Goal: Book appointment/travel/reservation

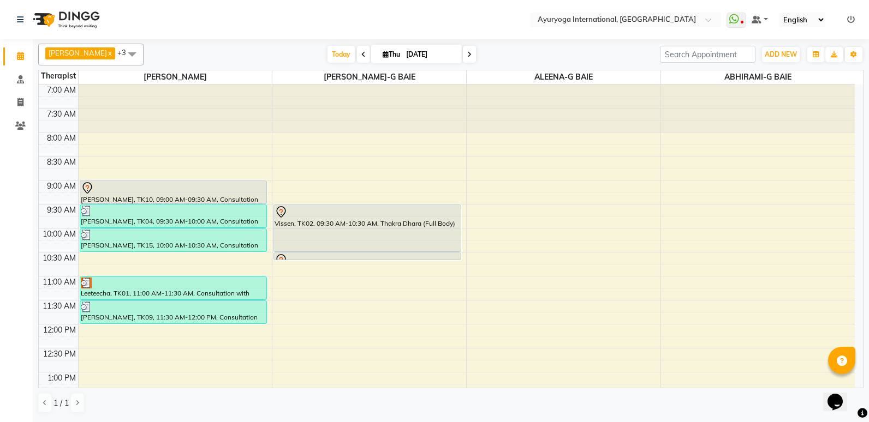
scroll to position [337, 0]
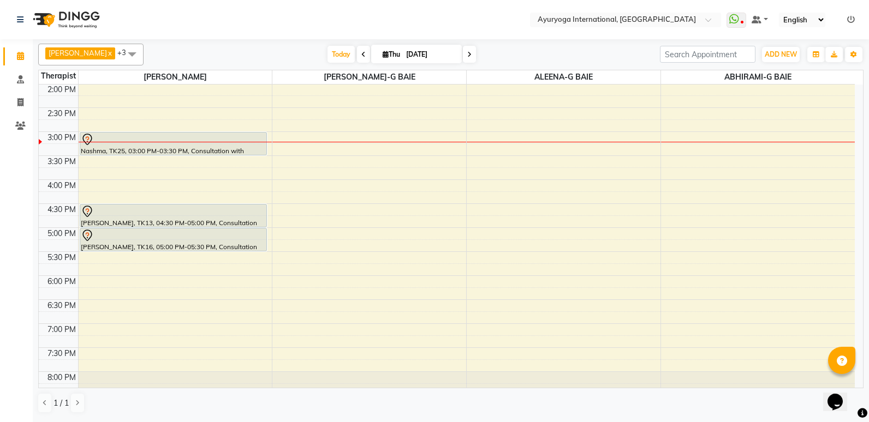
click at [287, 308] on div "7:00 AM 7:30 AM 8:00 AM 8:30 AM 9:00 AM 9:30 AM 10:00 AM 10:30 AM 11:00 AM 11:3…" at bounding box center [447, 84] width 816 height 672
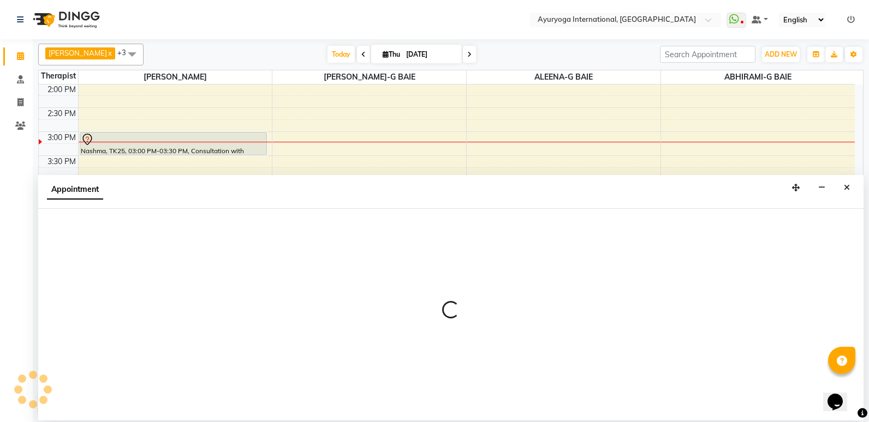
select select "77770"
select select "tentative"
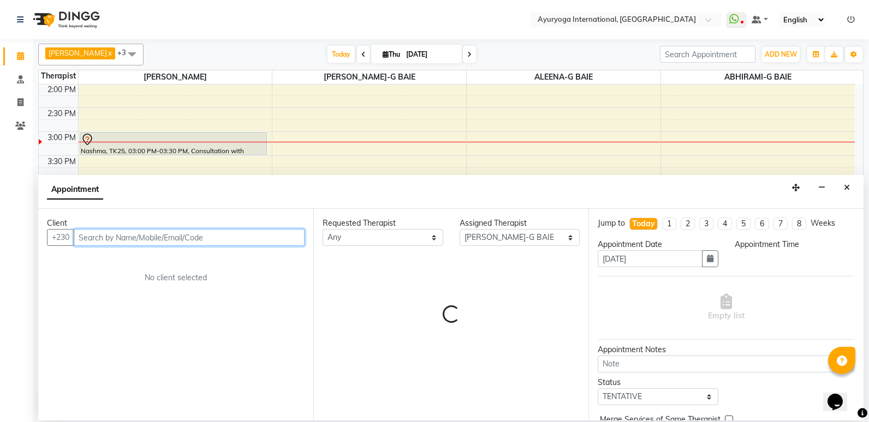
select select "1110"
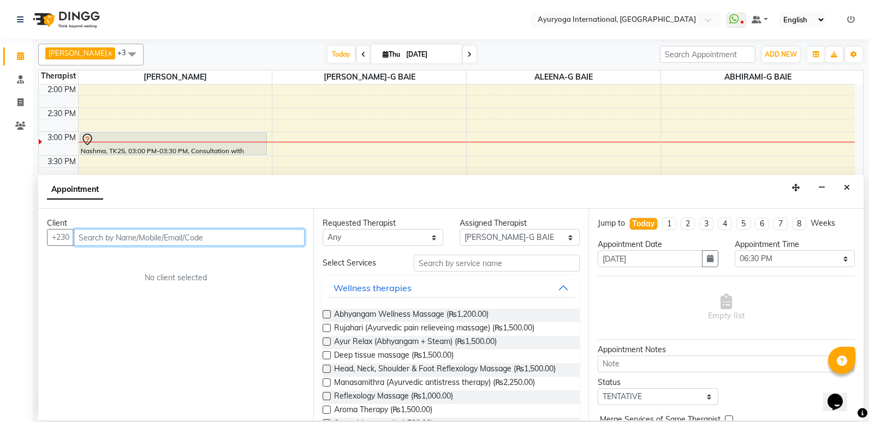
click at [258, 234] on input "text" at bounding box center [189, 237] width 231 height 17
click at [261, 236] on input "text" at bounding box center [189, 237] width 231 height 17
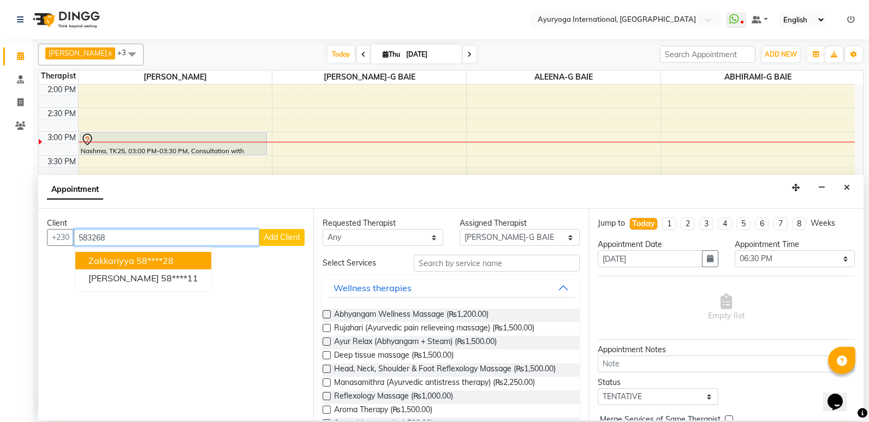
click at [157, 259] on ngb-highlight "58****28" at bounding box center [154, 260] width 37 height 11
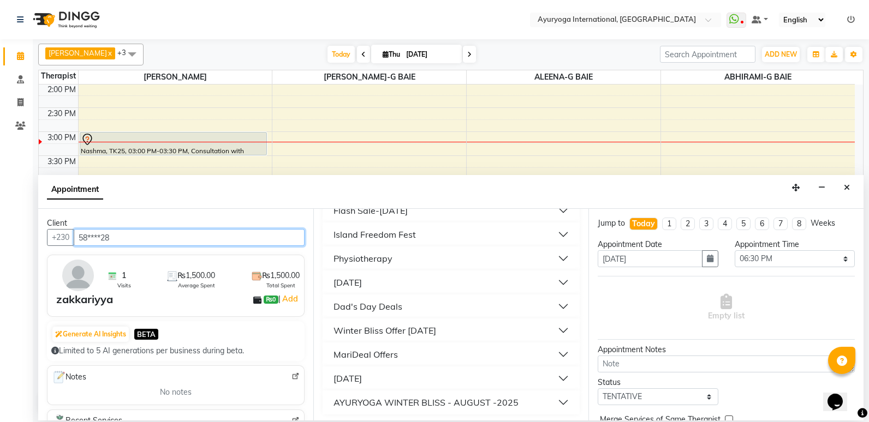
scroll to position [887, 0]
type input "58****28"
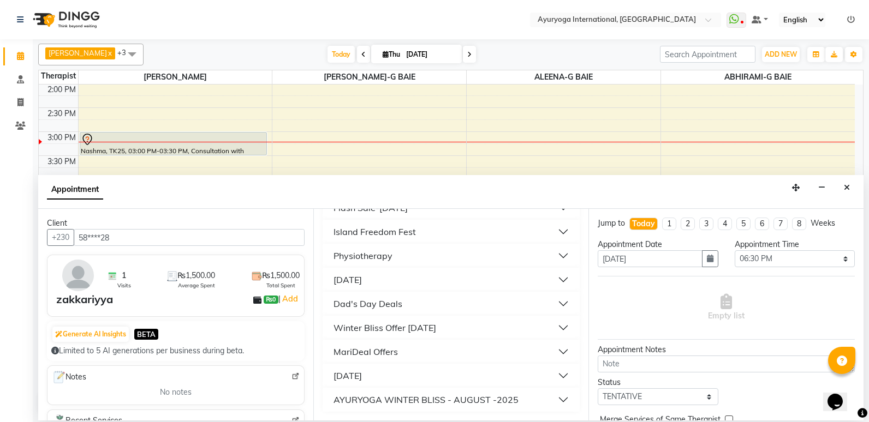
click at [558, 372] on button "[DATE]" at bounding box center [451, 376] width 248 height 20
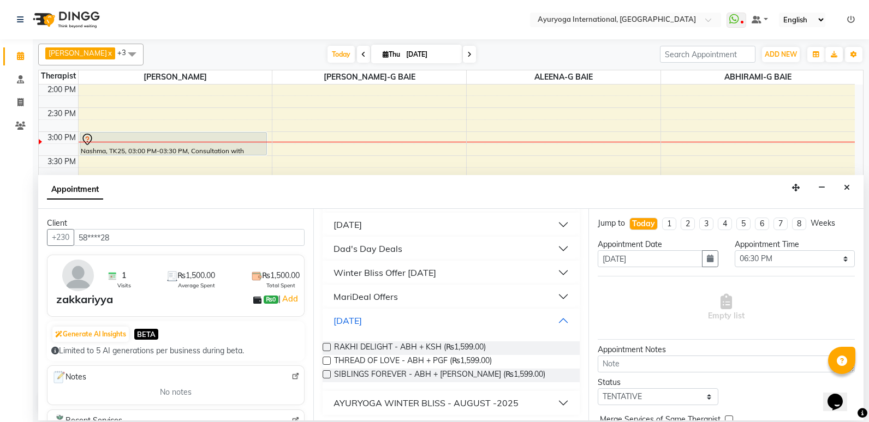
scroll to position [943, 0]
click at [487, 374] on span "SIBLINGS FOREVER - ABH + [PERSON_NAME] (₨1,599.00)" at bounding box center [439, 375] width 211 height 14
checkbox input "false"
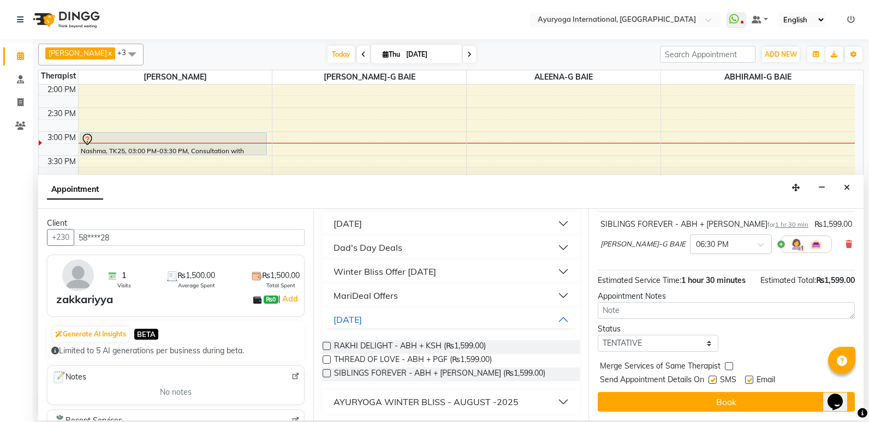
scroll to position [76, 0]
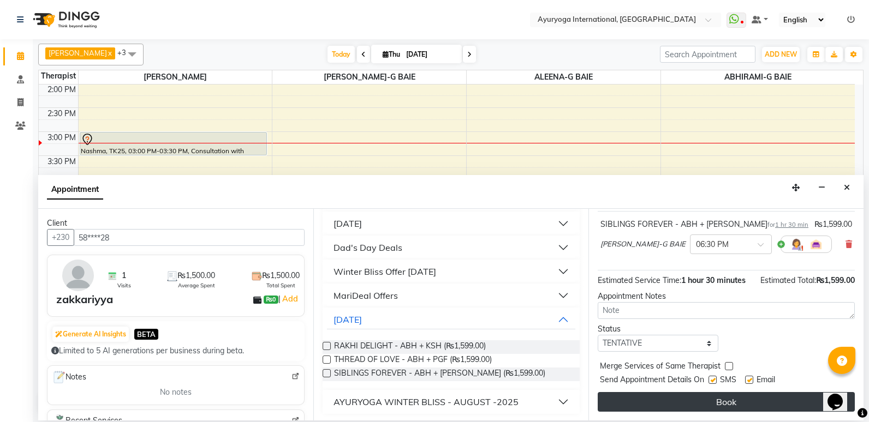
click at [758, 396] on button "Book" at bounding box center [726, 402] width 257 height 20
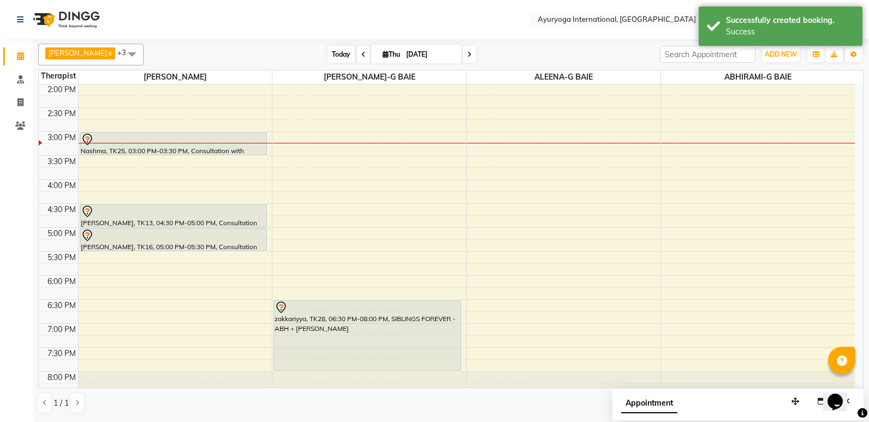
click at [355, 57] on span "Today" at bounding box center [340, 54] width 27 height 17
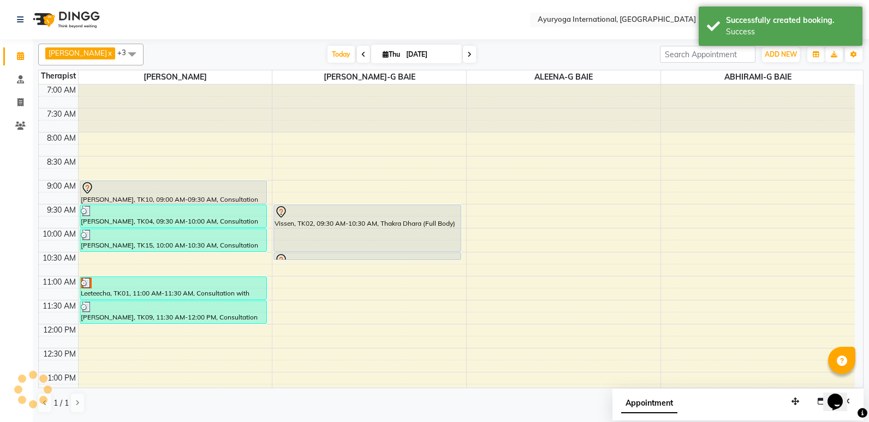
scroll to position [368, 0]
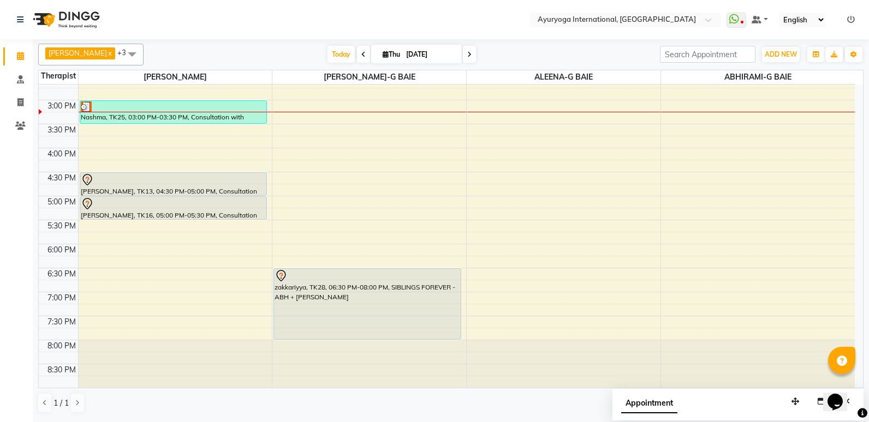
click at [476, 59] on span at bounding box center [469, 54] width 13 height 17
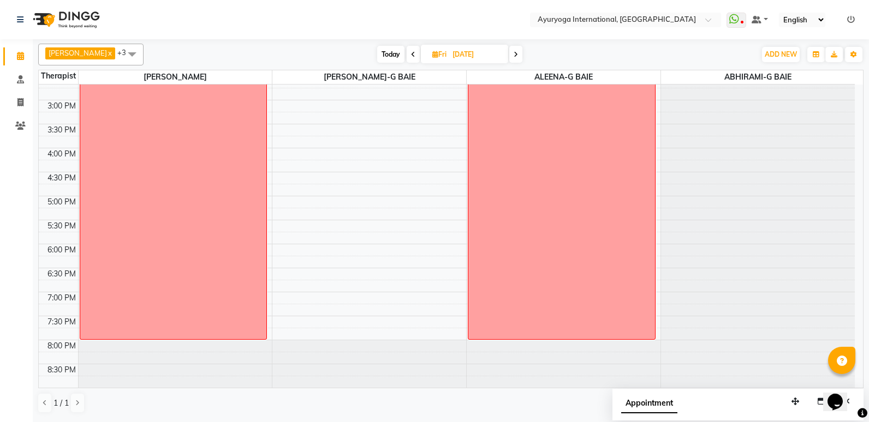
click at [518, 52] on icon at bounding box center [515, 54] width 4 height 7
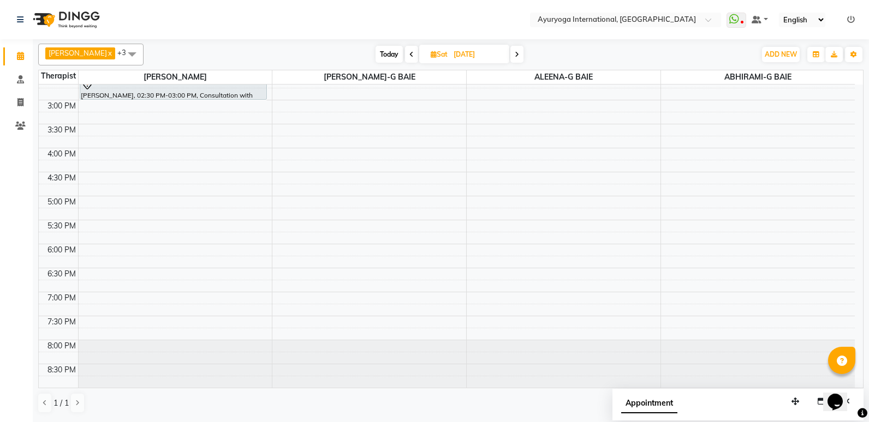
click at [519, 56] on icon at bounding box center [517, 54] width 4 height 7
click at [413, 45] on div "[PERSON_NAME] x [PERSON_NAME]-G BAIE x ALEENA-G BAIE x ABHIRAMI-G BAIE x +3 Sel…" at bounding box center [450, 55] width 825 height 22
drag, startPoint x: 413, startPoint y: 45, endPoint x: 403, endPoint y: 56, distance: 15.1
click at [402, 56] on span "Today" at bounding box center [388, 54] width 27 height 17
type input "[DATE]"
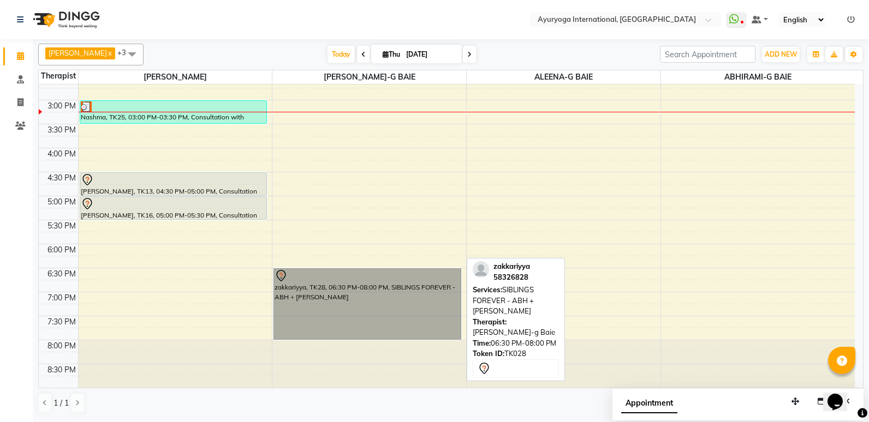
drag, startPoint x: 339, startPoint y: 271, endPoint x: 332, endPoint y: 276, distance: 8.5
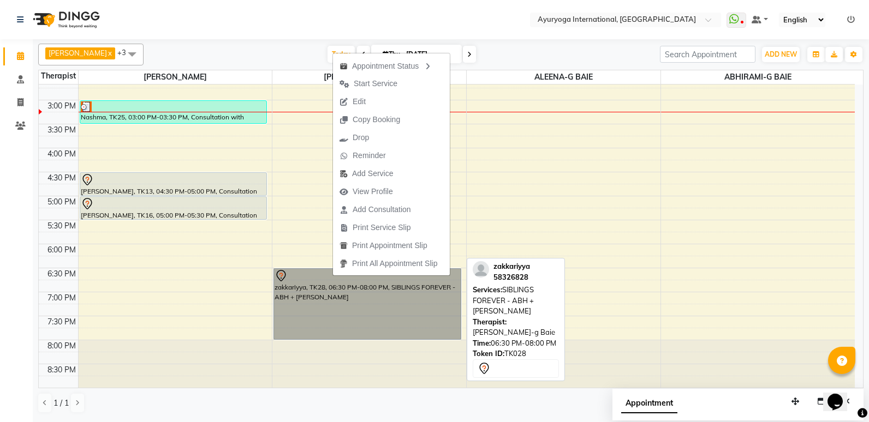
click at [330, 293] on link "zakkariyya, TK28, 06:30 PM-08:00 PM, SIBLINGS FOREVER - ABH + [PERSON_NAME]" at bounding box center [367, 303] width 188 height 71
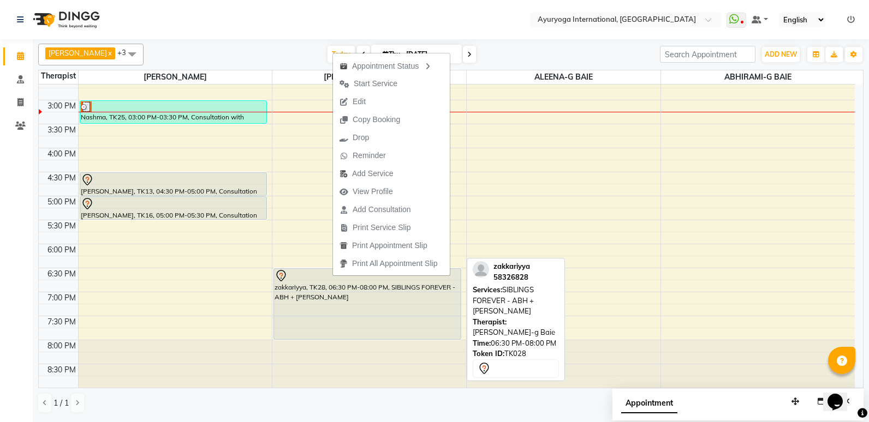
select select "7"
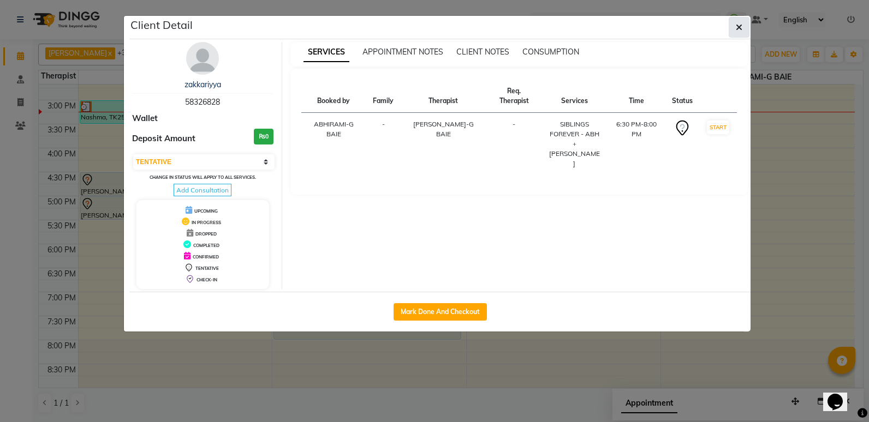
click at [742, 29] on button "button" at bounding box center [738, 27] width 21 height 21
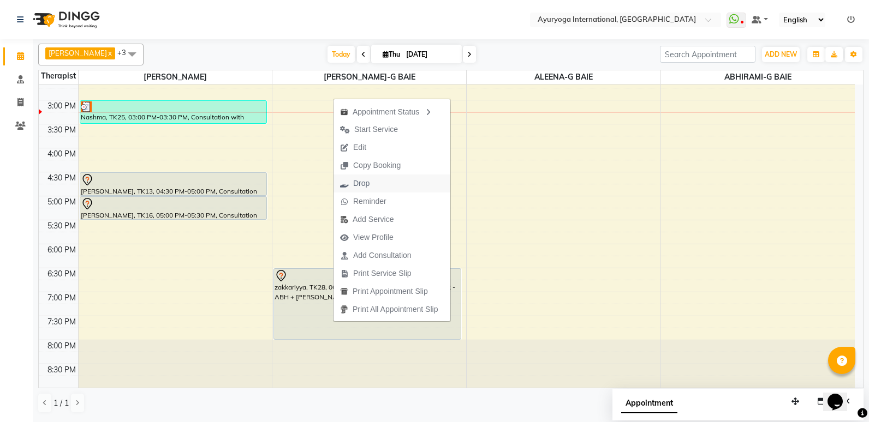
click at [401, 177] on button "Drop" at bounding box center [391, 184] width 117 height 18
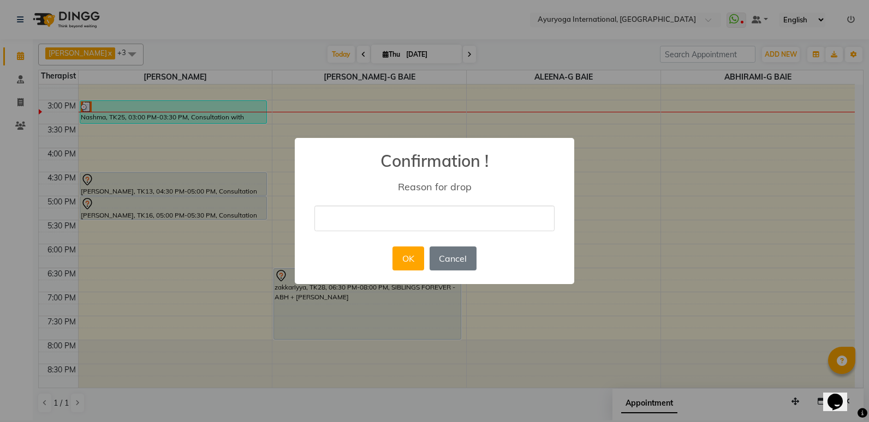
click at [396, 204] on div "× Confirmation ! Reason for drop OK No Cancel" at bounding box center [434, 211] width 279 height 147
click at [378, 221] on input "text" at bounding box center [434, 219] width 240 height 26
type input "cancelled"
click at [390, 244] on div "OK No Cancel" at bounding box center [434, 258] width 89 height 29
click at [393, 258] on button "OK" at bounding box center [407, 259] width 31 height 24
